Goal: Information Seeking & Learning: Learn about a topic

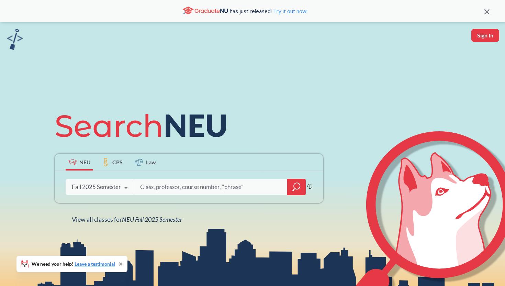
click at [184, 190] on input "search" at bounding box center [210, 187] width 143 height 14
type input "cs 5001"
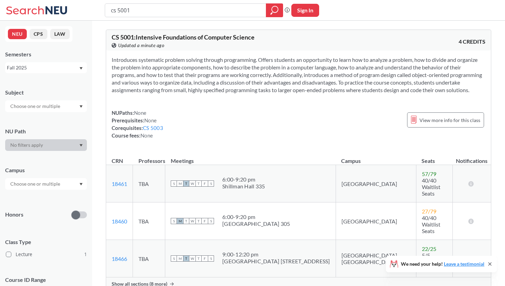
click at [161, 281] on span "Show all sections (8 more)" at bounding box center [140, 284] width 56 height 6
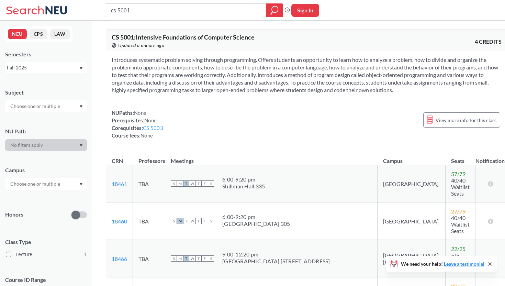
click at [160, 131] on link "CS 5003" at bounding box center [153, 128] width 20 height 6
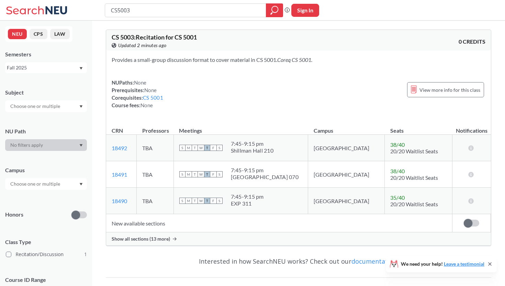
click at [144, 244] on div "Show all sections (13 more)" at bounding box center [298, 238] width 385 height 13
